Goal: Task Accomplishment & Management: Complete application form

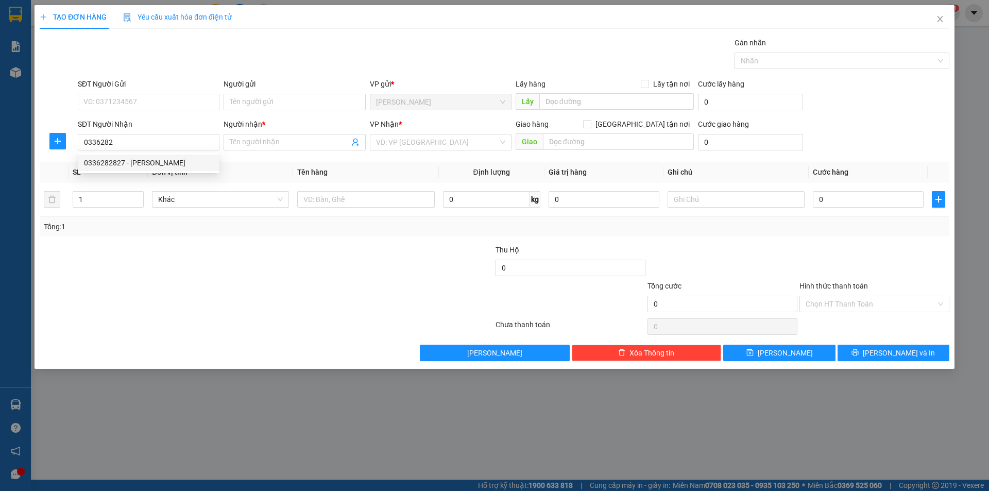
click at [185, 166] on div "0336282827 - [PERSON_NAME]" at bounding box center [148, 162] width 129 height 11
type input "0336282827"
type input "HÂN"
type input "0336282827"
drag, startPoint x: 153, startPoint y: 288, endPoint x: 202, endPoint y: 261, distance: 56.5
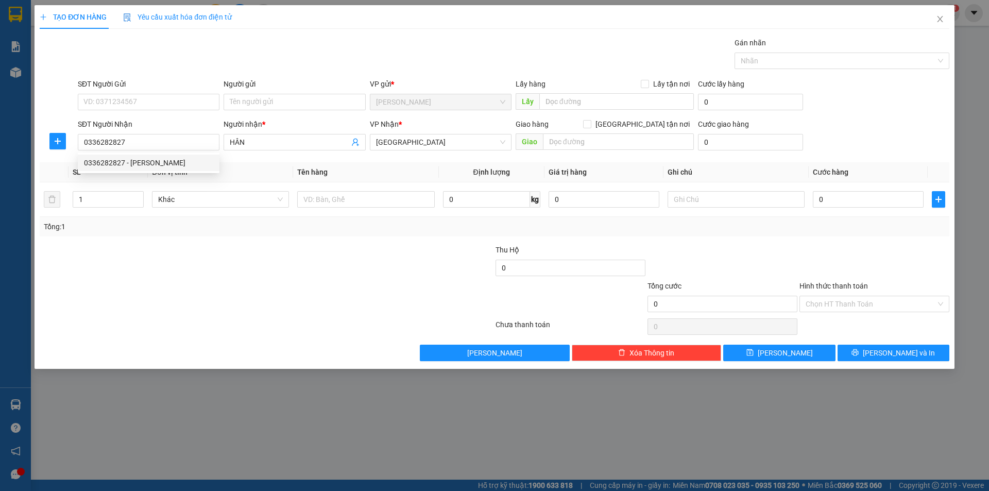
click at [202, 261] on form "Thu Hộ 0 Tổng cước 0 Hình thức thanh toán Chọn HT Thanh Toán" at bounding box center [495, 280] width 910 height 72
click at [329, 194] on input "text" at bounding box center [365, 199] width 137 height 16
type input "T XỐP"
click at [277, 101] on input "Người gửi" at bounding box center [295, 102] width 142 height 16
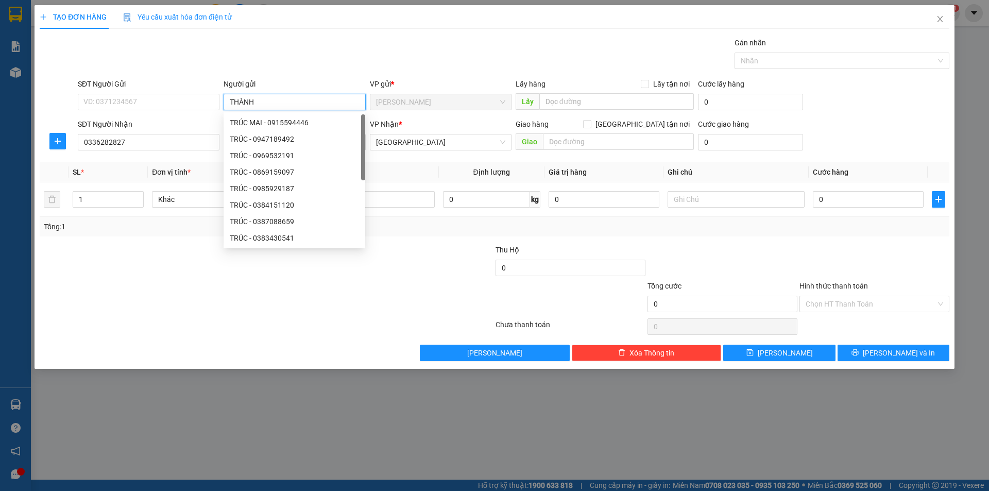
type input "THÀNH"
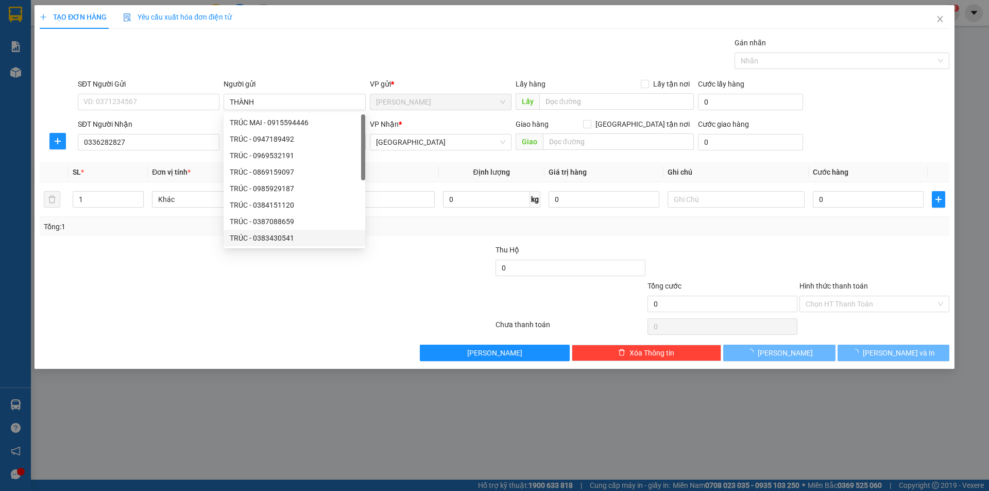
click at [241, 265] on div at bounding box center [191, 262] width 304 height 36
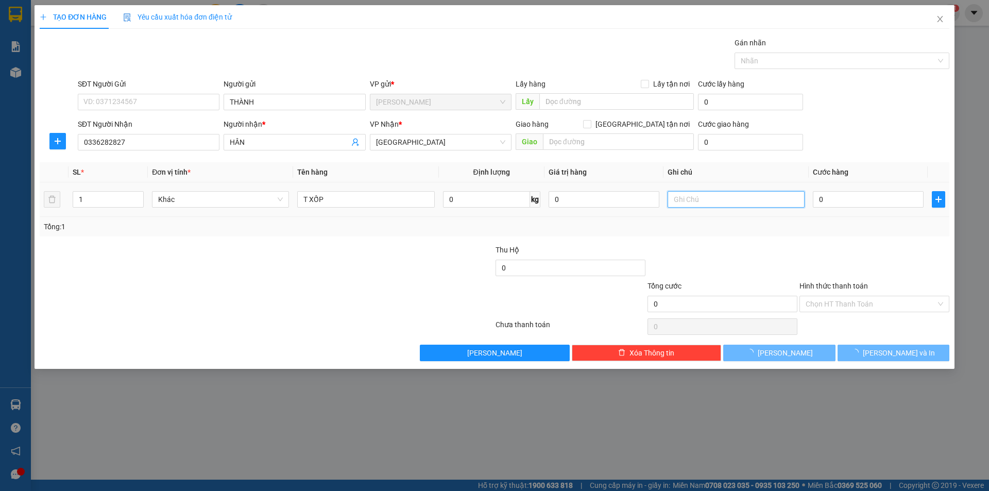
click at [755, 199] on input "text" at bounding box center [736, 199] width 137 height 16
type input "R/80"
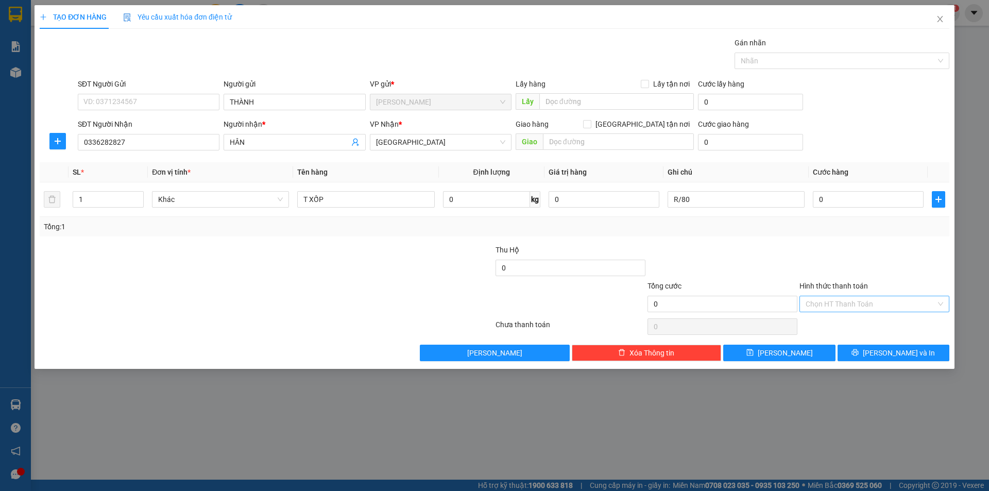
drag, startPoint x: 918, startPoint y: 306, endPoint x: 900, endPoint y: 311, distance: 18.6
click at [912, 308] on input "Hình thức thanh toán" at bounding box center [871, 303] width 130 height 15
click at [828, 346] on div "Miễn phí" at bounding box center [875, 340] width 138 height 11
click at [859, 353] on button "[PERSON_NAME] và In" at bounding box center [894, 353] width 112 height 16
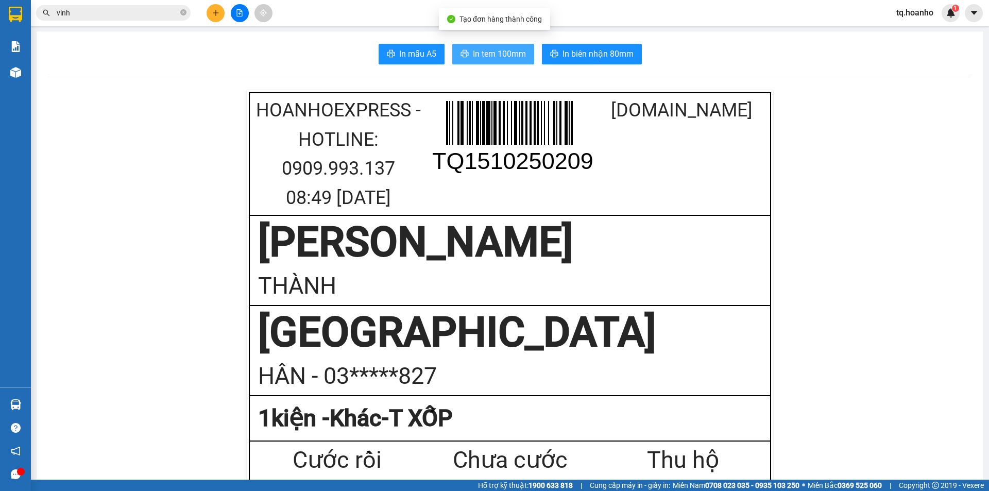
click at [505, 54] on span "In tem 100mm" at bounding box center [499, 53] width 53 height 13
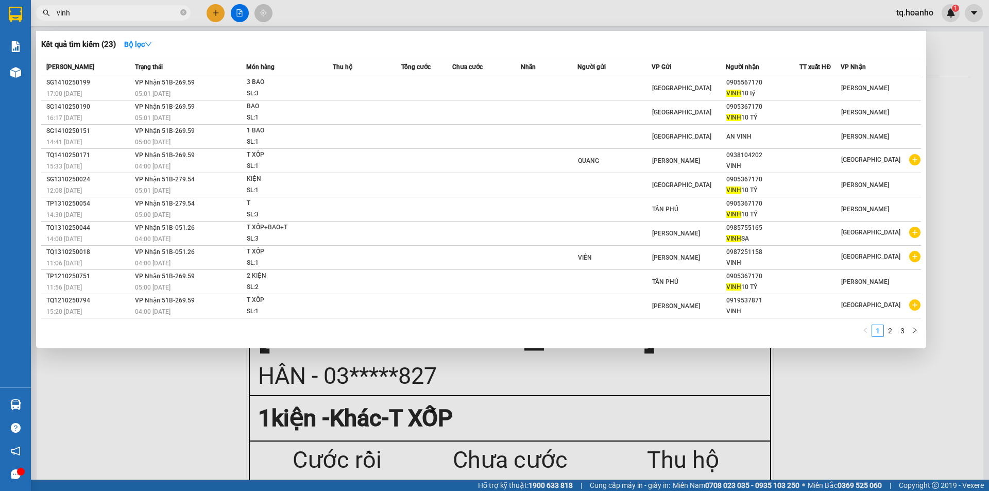
click at [146, 15] on input "vinh" at bounding box center [118, 12] width 122 height 11
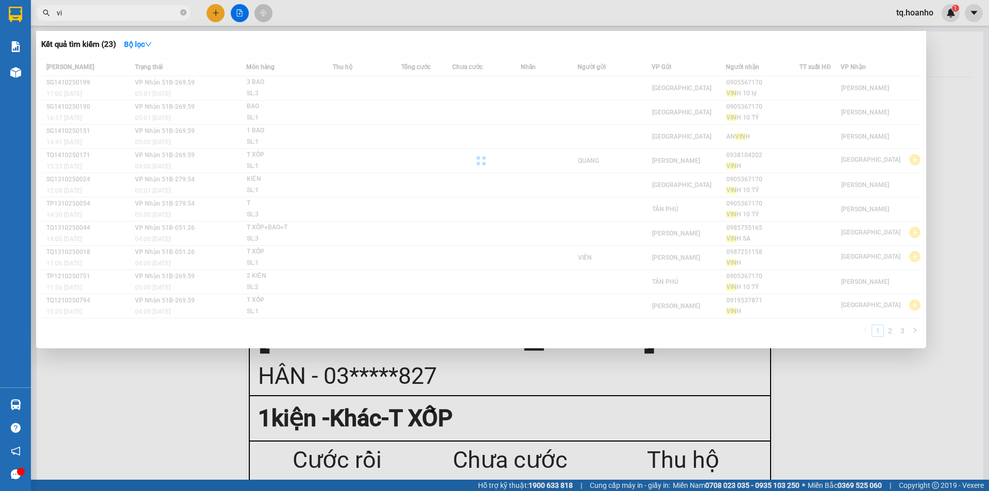
type input "v"
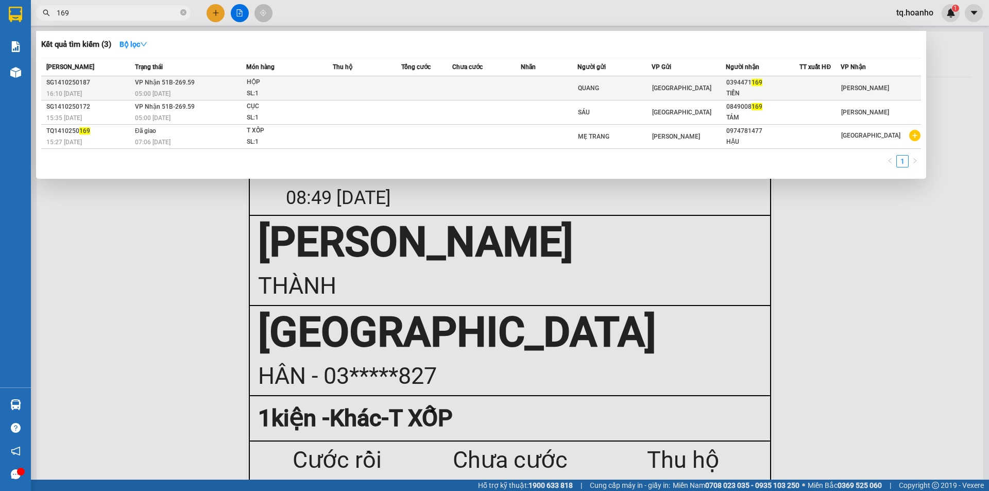
type input "169"
click at [445, 86] on td at bounding box center [426, 88] width 51 height 24
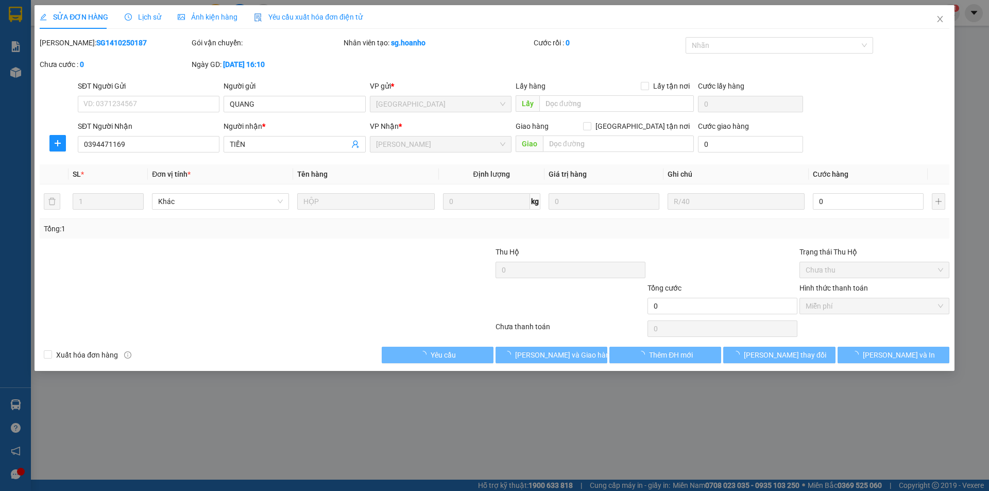
type input "QUANG"
type input "0394471169"
type input "TIẾN"
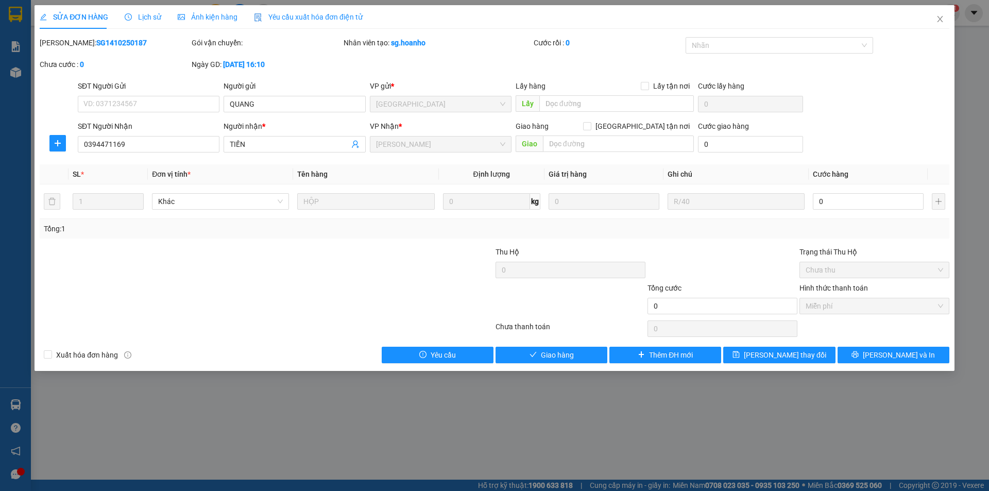
click at [390, 408] on div "SỬA ĐƠN HÀNG Lịch sử Ảnh kiện hàng Yêu cầu xuất hóa đơn điện tử Total Paid Fee …" at bounding box center [494, 245] width 989 height 491
click at [943, 23] on icon "close" at bounding box center [940, 19] width 8 height 8
